Goal: Find contact information: Find contact information

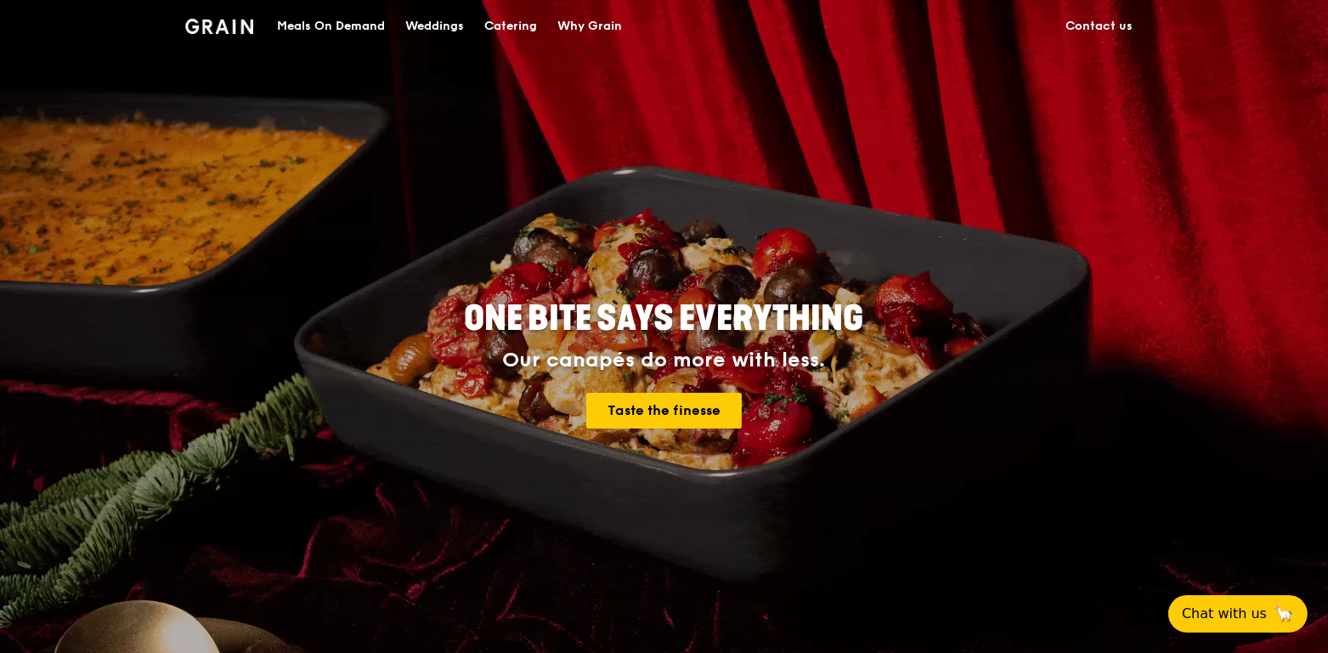
click at [329, 28] on div "Meals On Demand" at bounding box center [331, 26] width 108 height 51
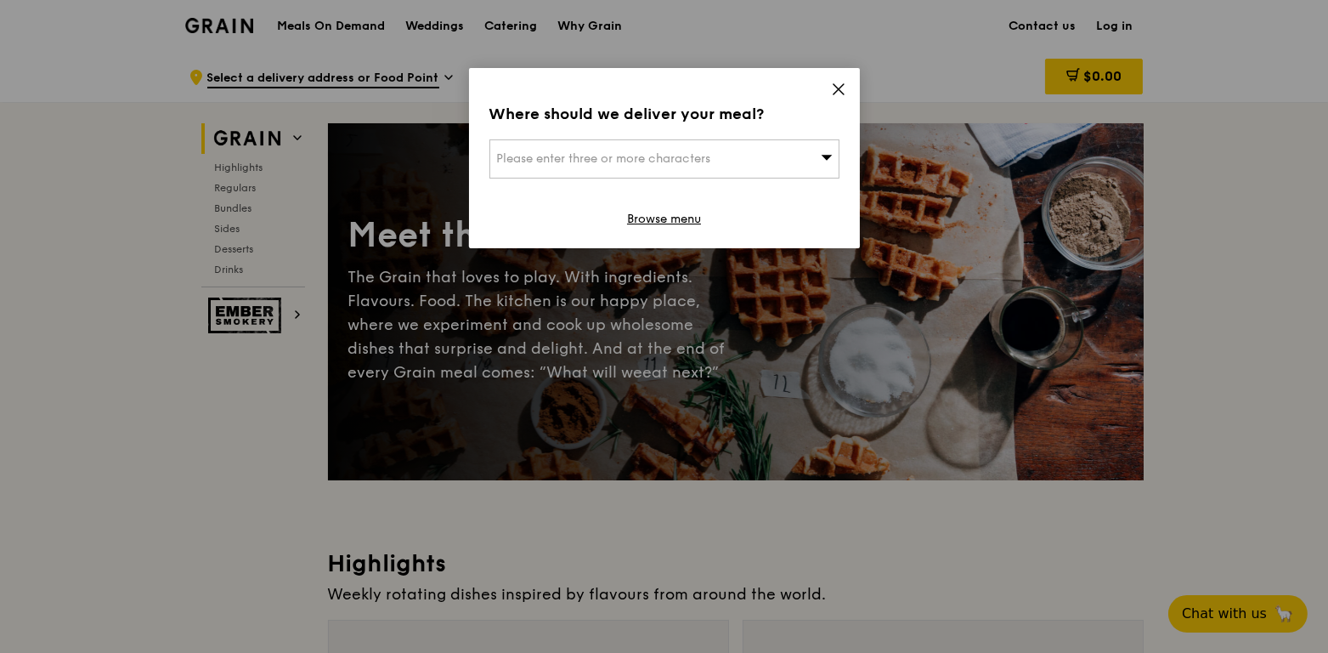
click at [840, 90] on icon at bounding box center [839, 89] width 10 height 10
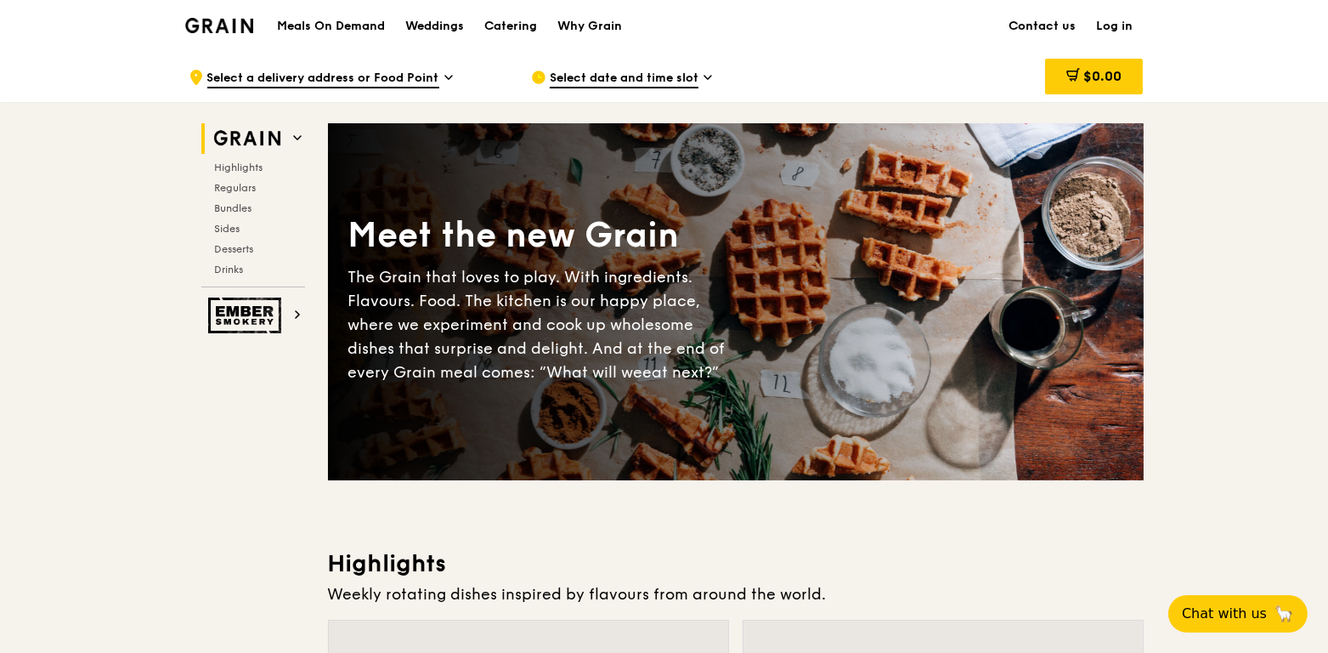
click at [1033, 25] on link "Contact us" at bounding box center [1043, 26] width 88 height 51
